Goal: Navigation & Orientation: Go to known website

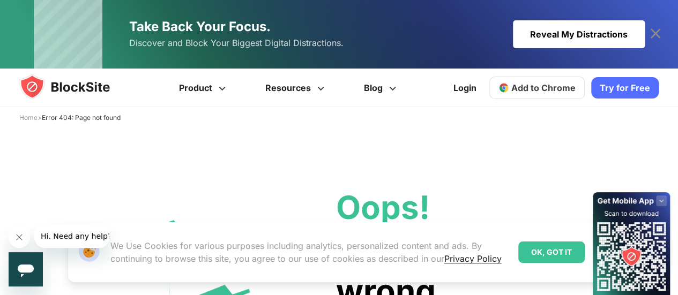
click at [655, 33] on icon at bounding box center [655, 33] width 10 height 10
